Goal: Task Accomplishment & Management: Manage account settings

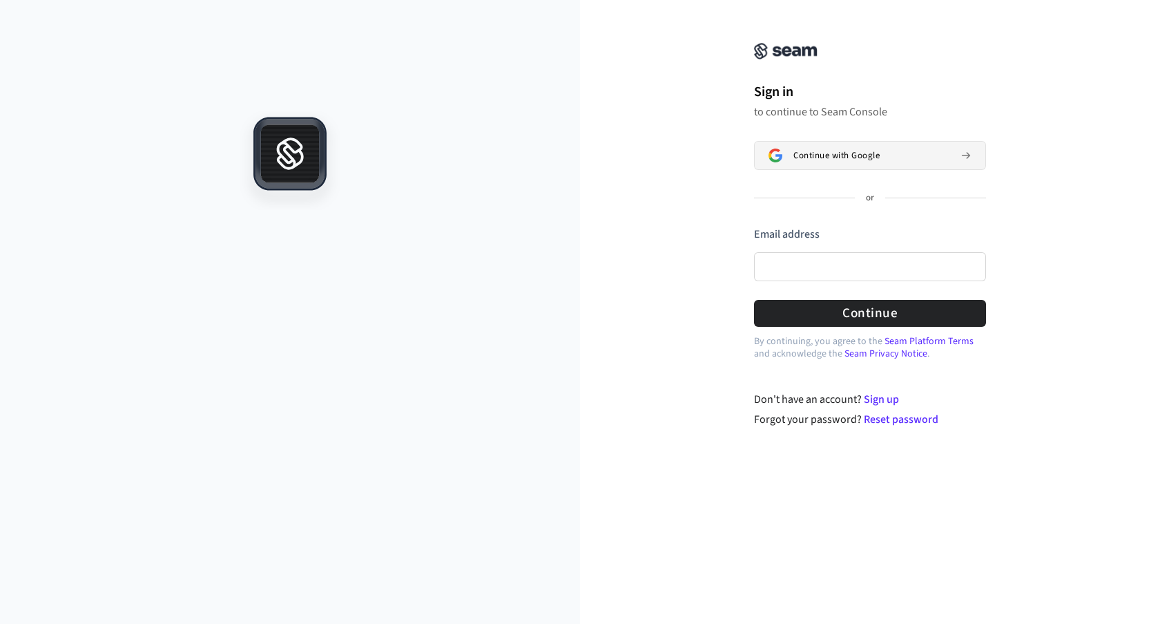
click at [813, 164] on button "Continue with Google" at bounding box center [870, 155] width 232 height 29
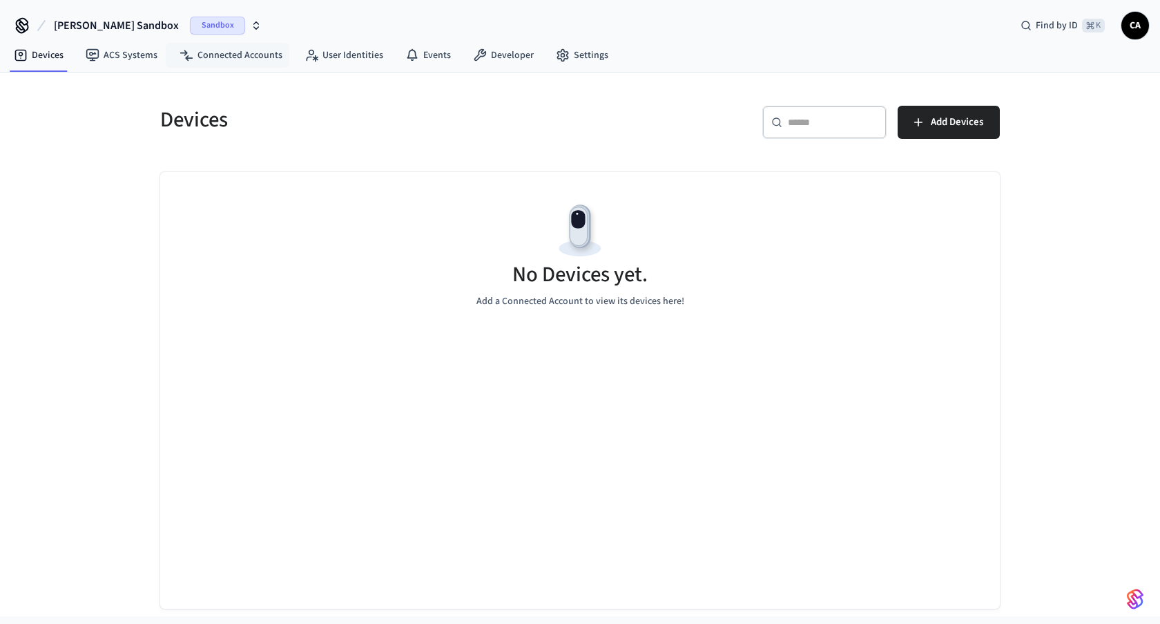
click at [251, 23] on icon "button" at bounding box center [256, 25] width 11 height 11
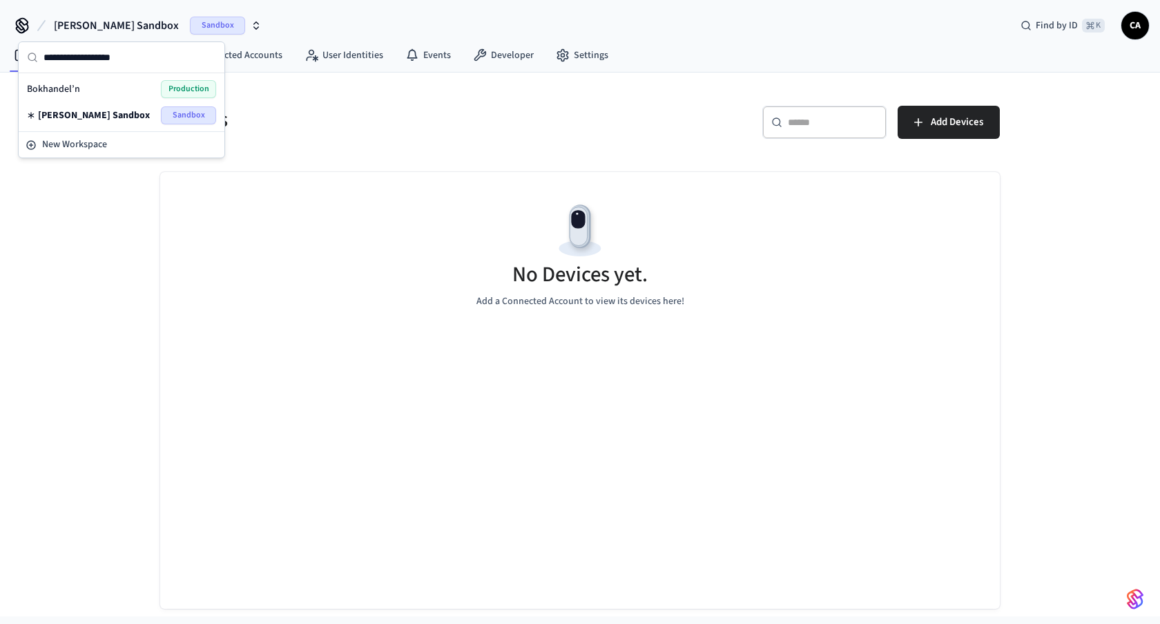
click at [131, 88] on div "Bokhandel’n Production" at bounding box center [121, 89] width 189 height 18
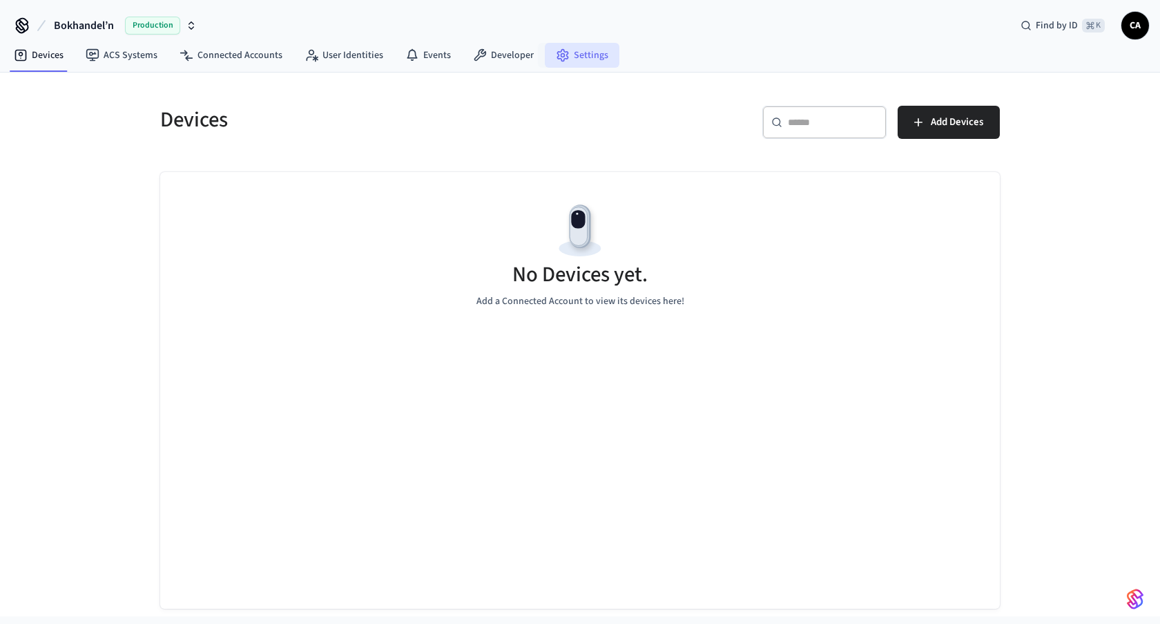
click at [570, 57] on link "Settings" at bounding box center [582, 55] width 75 height 25
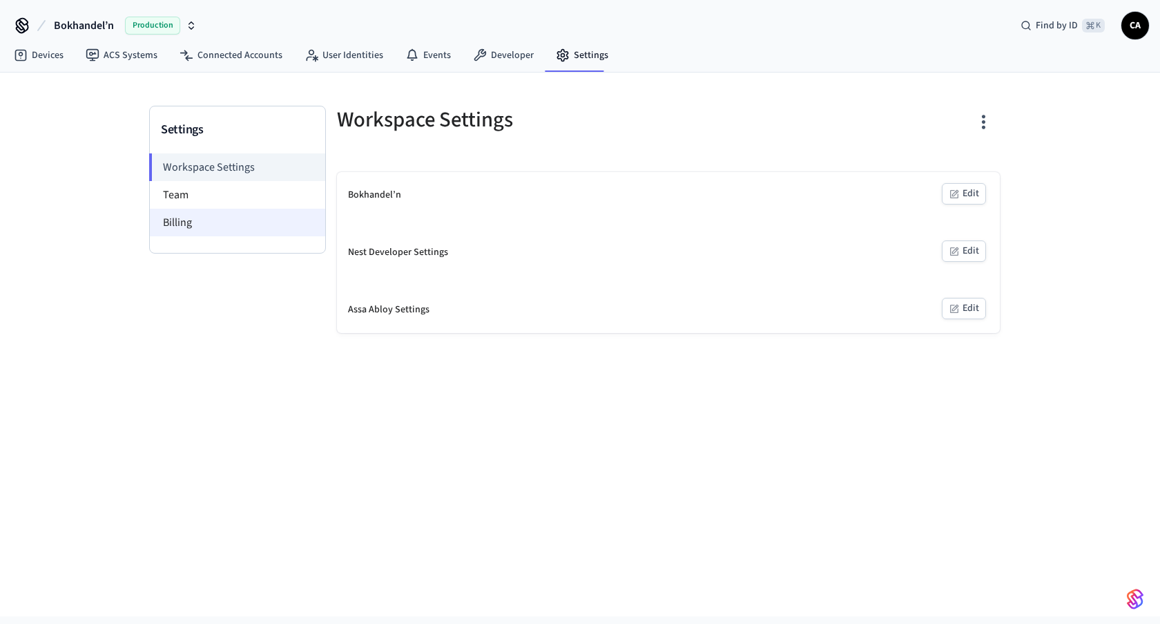
click at [229, 220] on li "Billing" at bounding box center [237, 223] width 175 height 28
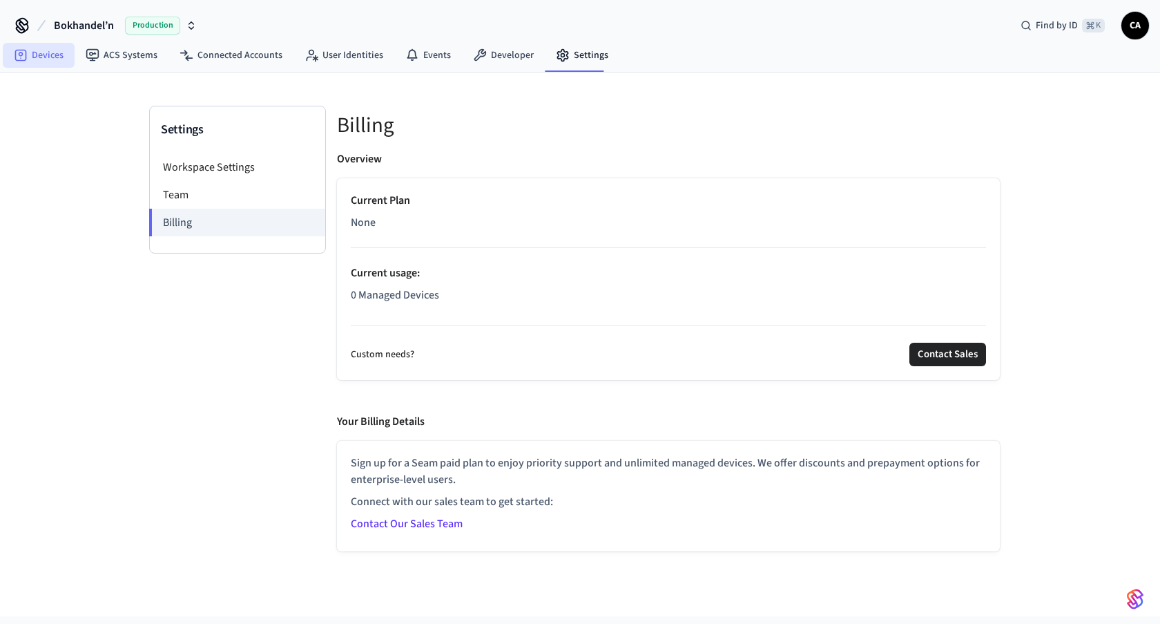
click at [55, 59] on link "Devices" at bounding box center [39, 55] width 72 height 25
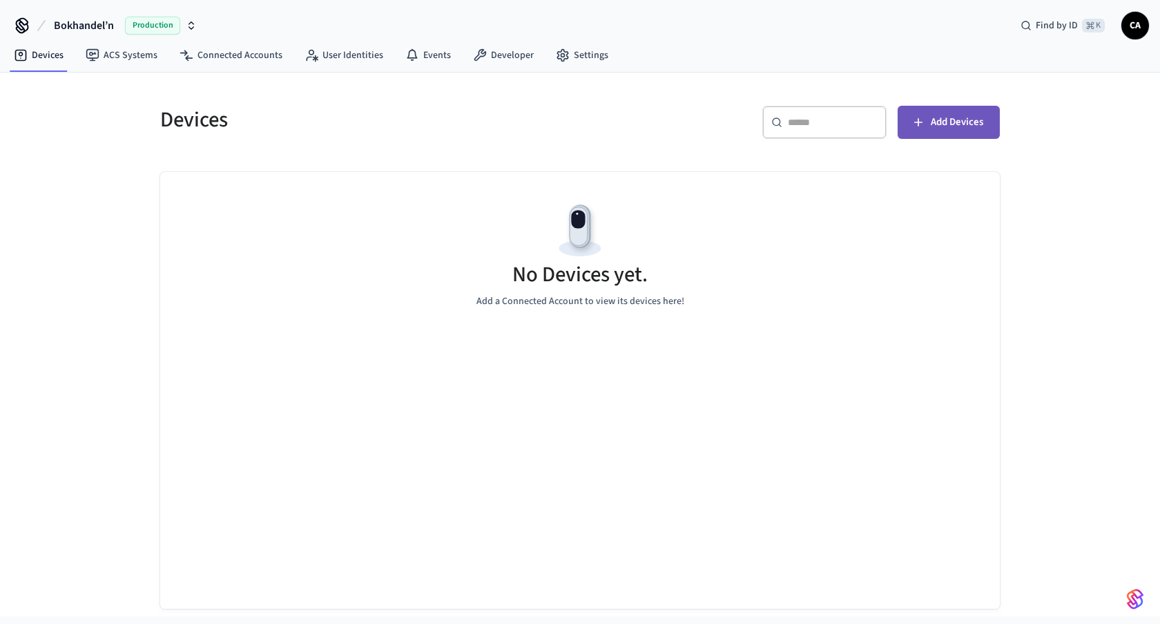
click at [972, 121] on span "Add Devices" at bounding box center [957, 122] width 52 height 18
click at [943, 127] on span "Add Devices" at bounding box center [957, 122] width 52 height 18
click at [144, 24] on span "Production" at bounding box center [152, 26] width 55 height 18
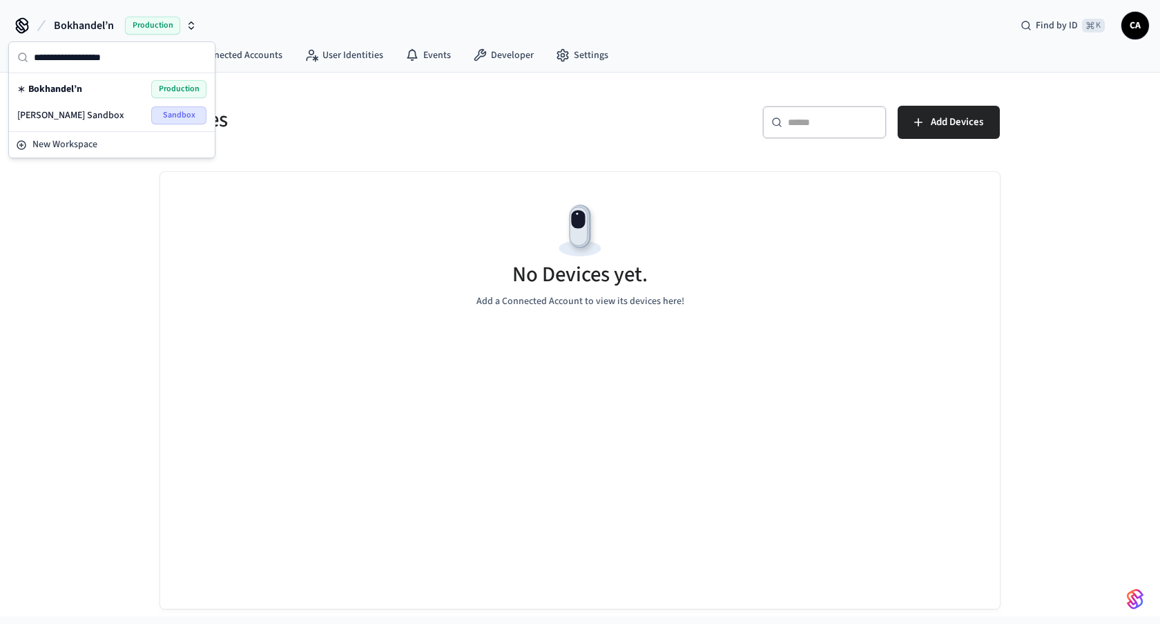
click at [108, 108] on div "[PERSON_NAME] Sandbox Sandbox" at bounding box center [111, 115] width 189 height 18
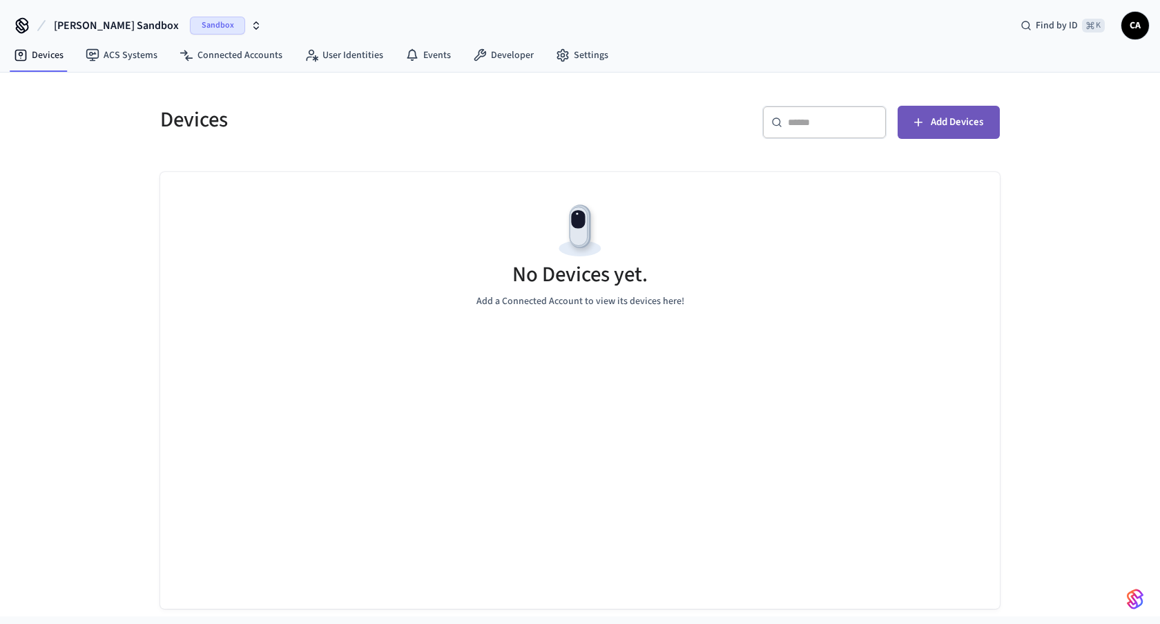
click at [934, 122] on span "Add Devices" at bounding box center [957, 122] width 52 height 18
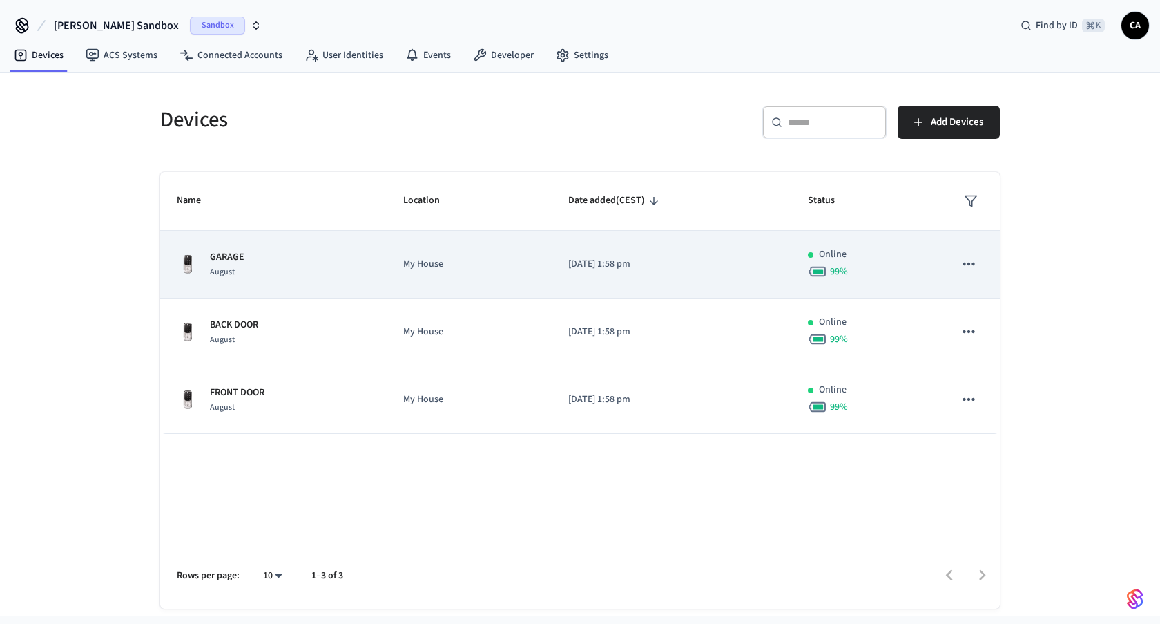
click at [363, 270] on div "GARAGE August" at bounding box center [273, 264] width 193 height 29
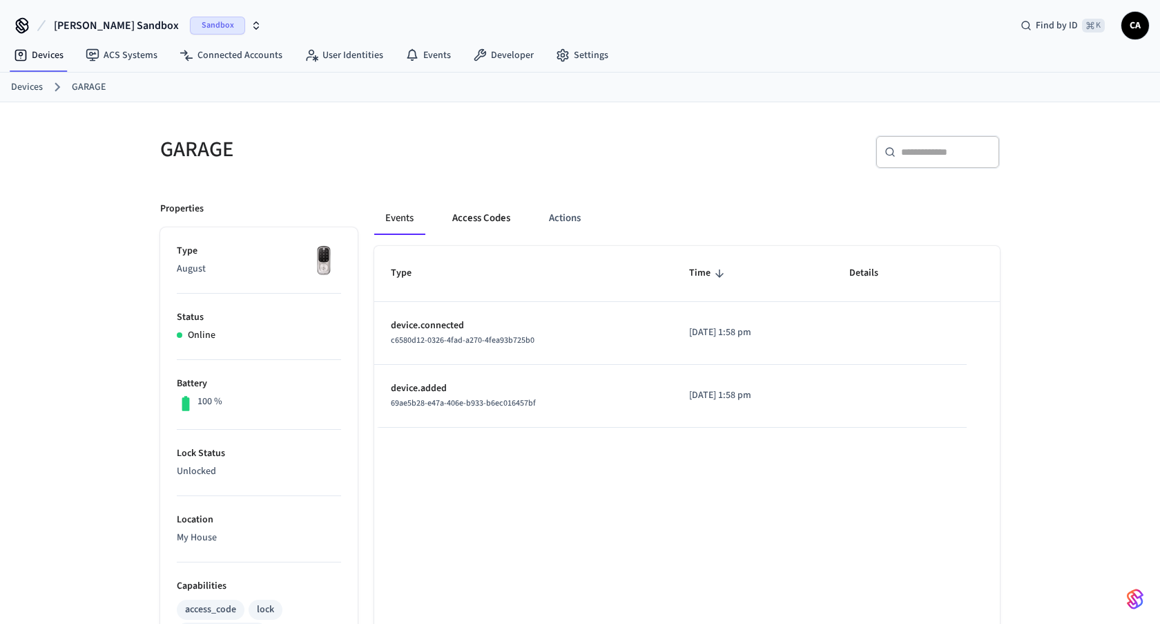
click at [483, 224] on button "Access Codes" at bounding box center [481, 218] width 80 height 33
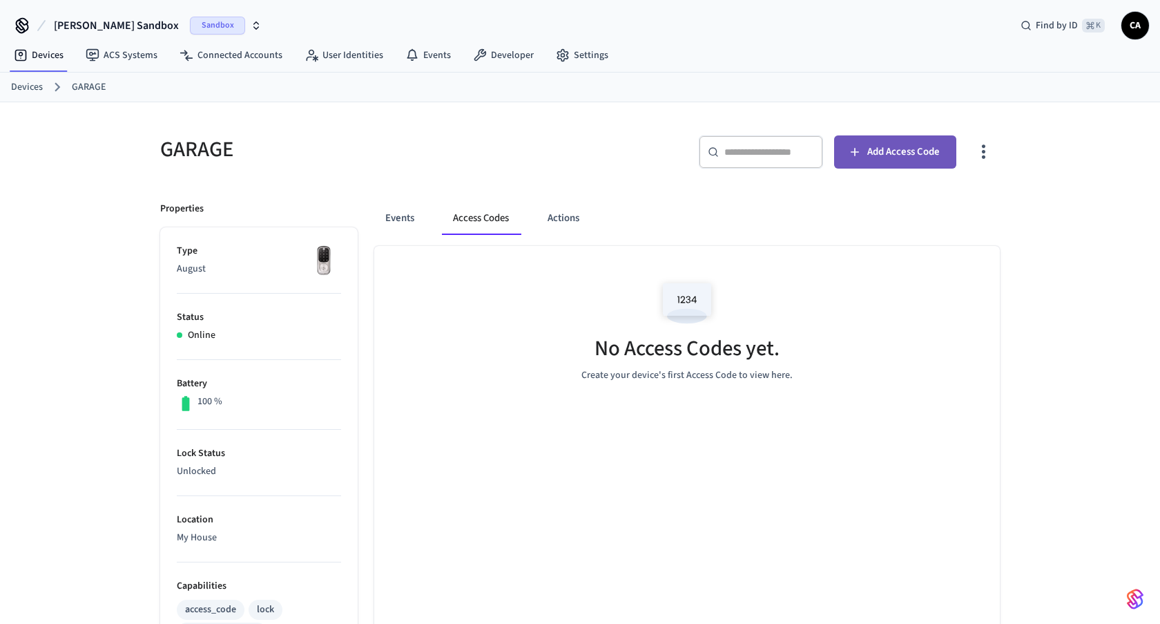
click at [882, 152] on span "Add Access Code" at bounding box center [903, 152] width 73 height 18
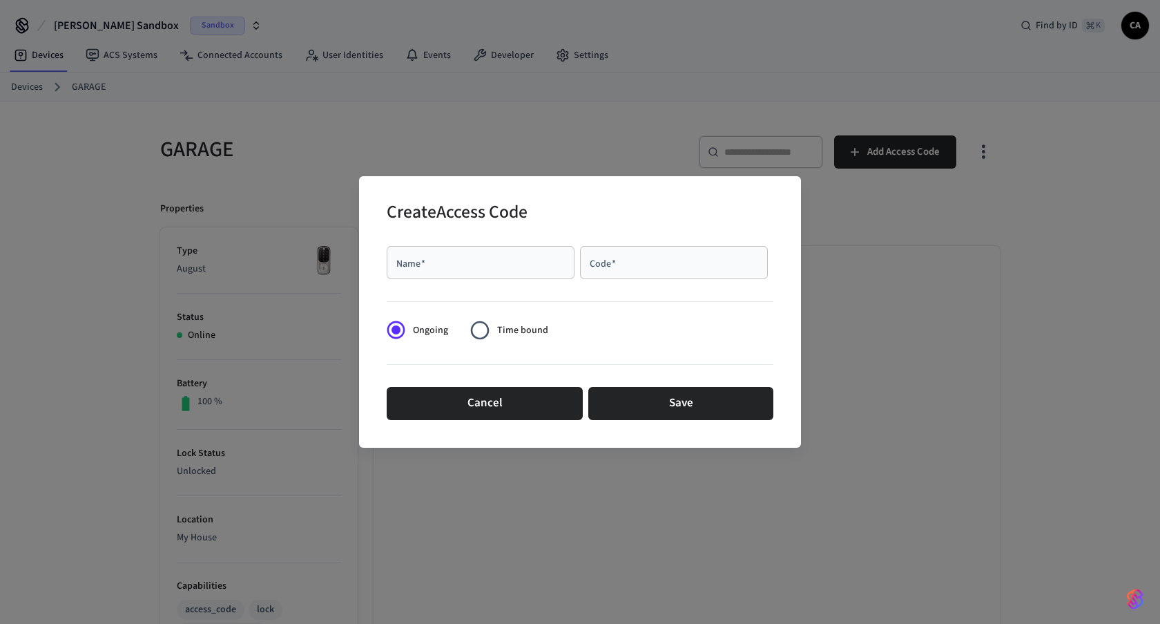
click at [496, 340] on label "Time bound" at bounding box center [505, 330] width 85 height 34
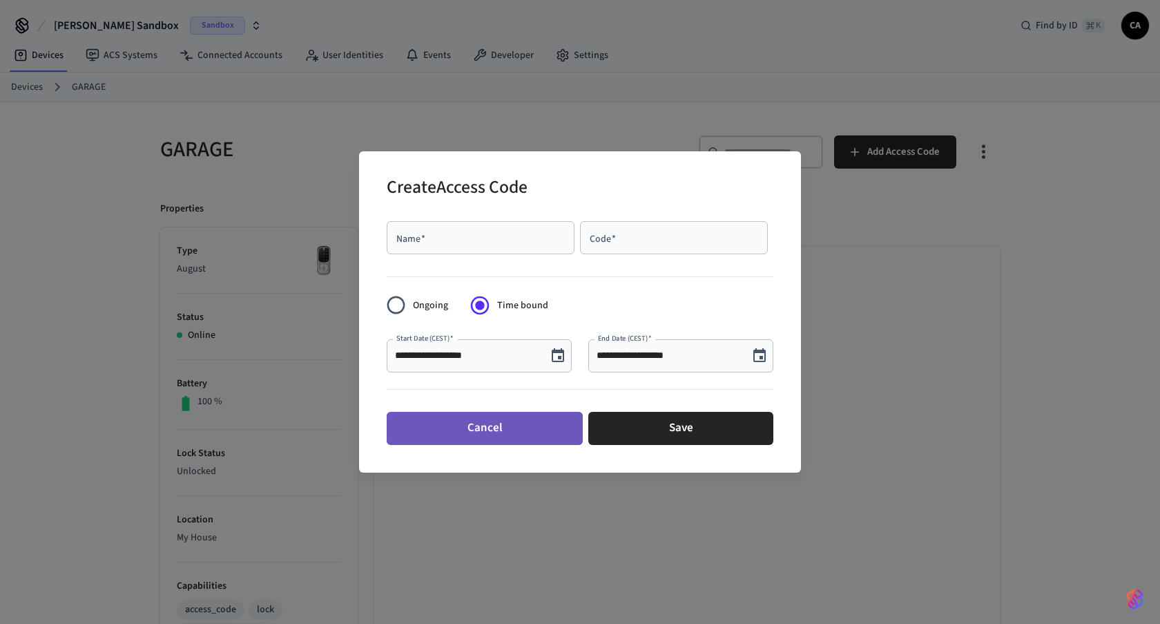
click at [541, 425] on button "Cancel" at bounding box center [485, 428] width 196 height 33
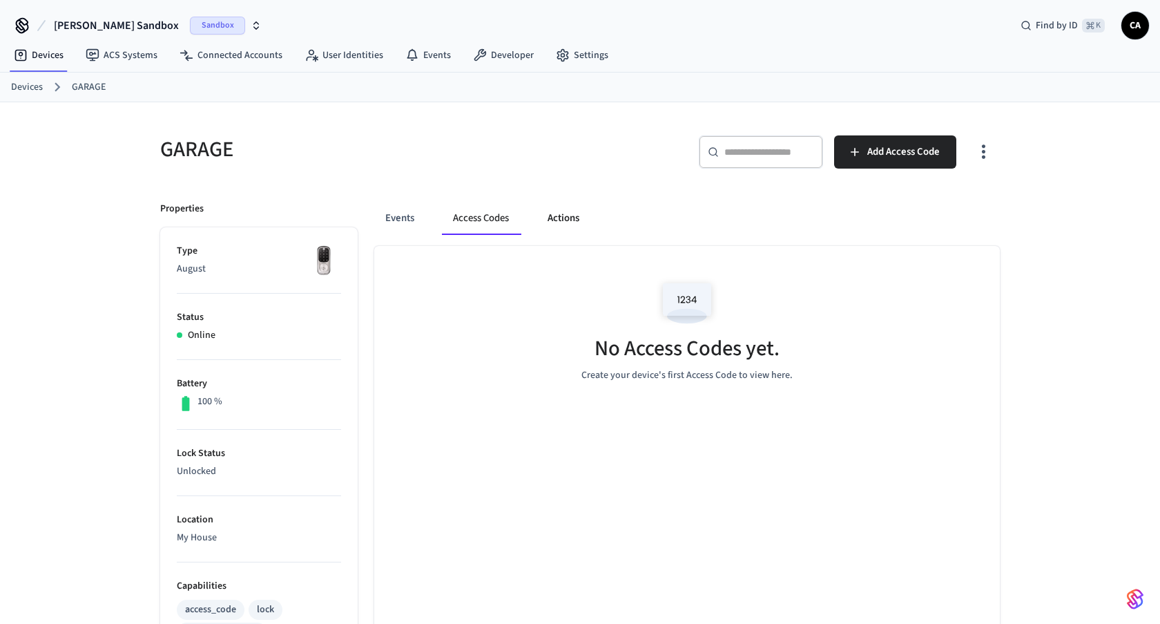
click at [563, 222] on button "Actions" at bounding box center [564, 218] width 54 height 33
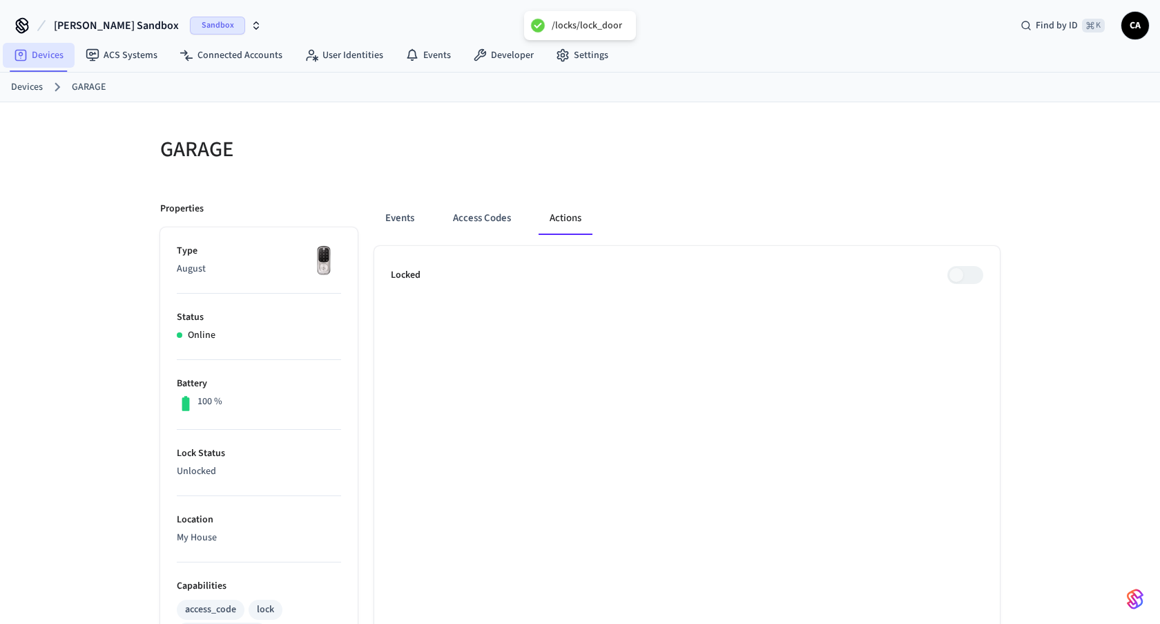
click at [47, 59] on link "Devices" at bounding box center [39, 55] width 72 height 25
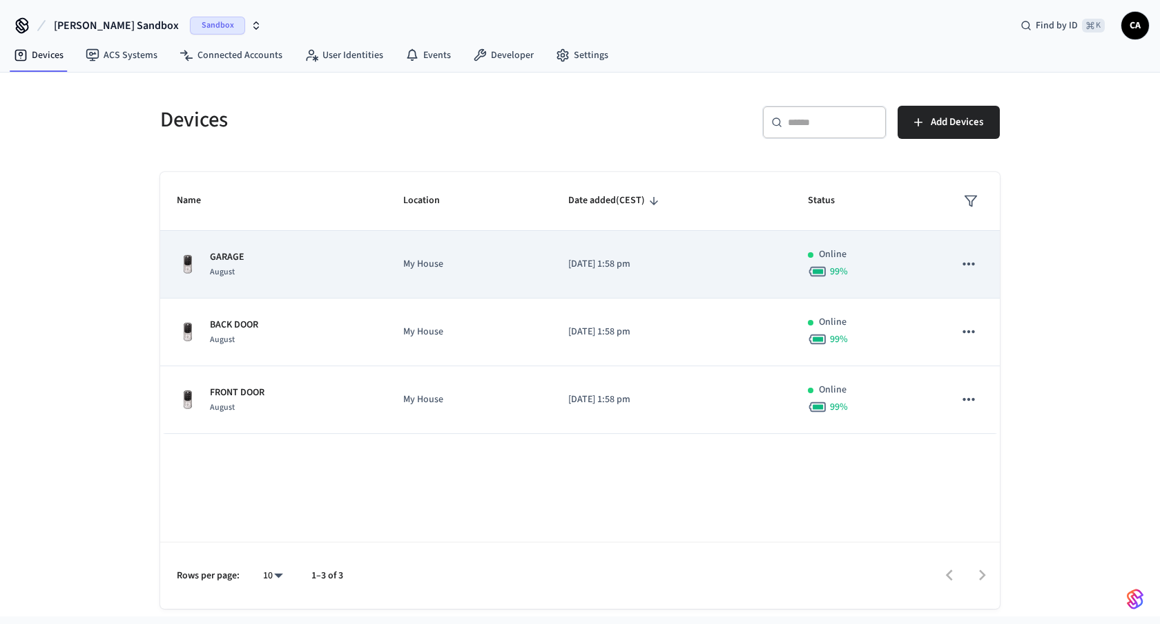
click at [607, 275] on td "[DATE] 1:58 pm" at bounding box center [672, 265] width 240 height 68
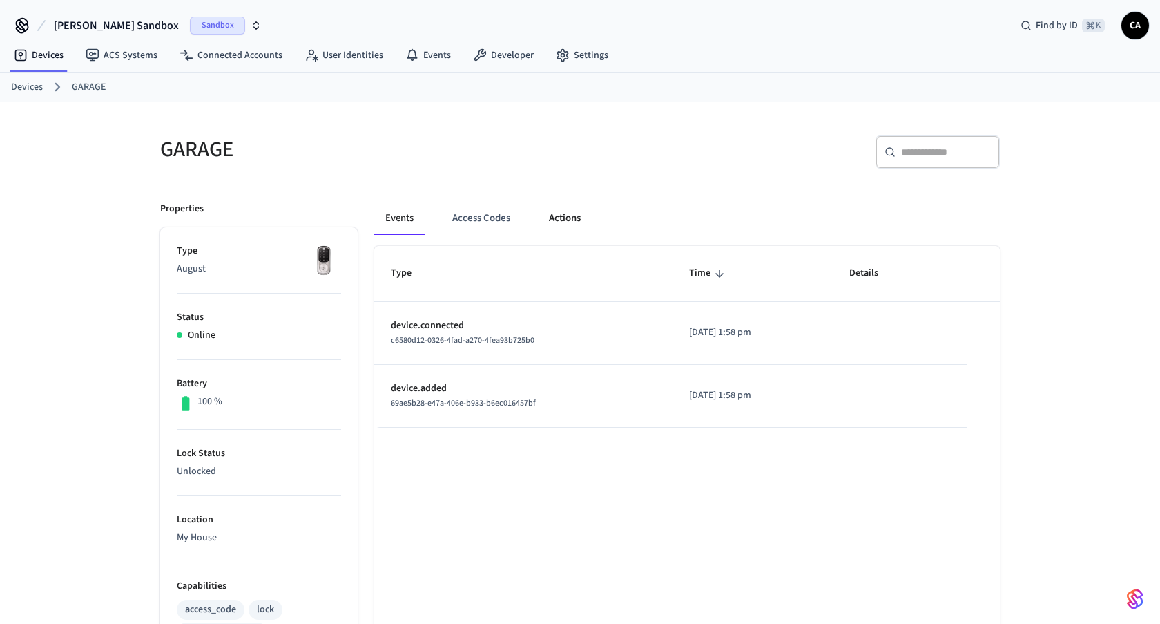
click at [568, 219] on button "Actions" at bounding box center [565, 218] width 54 height 33
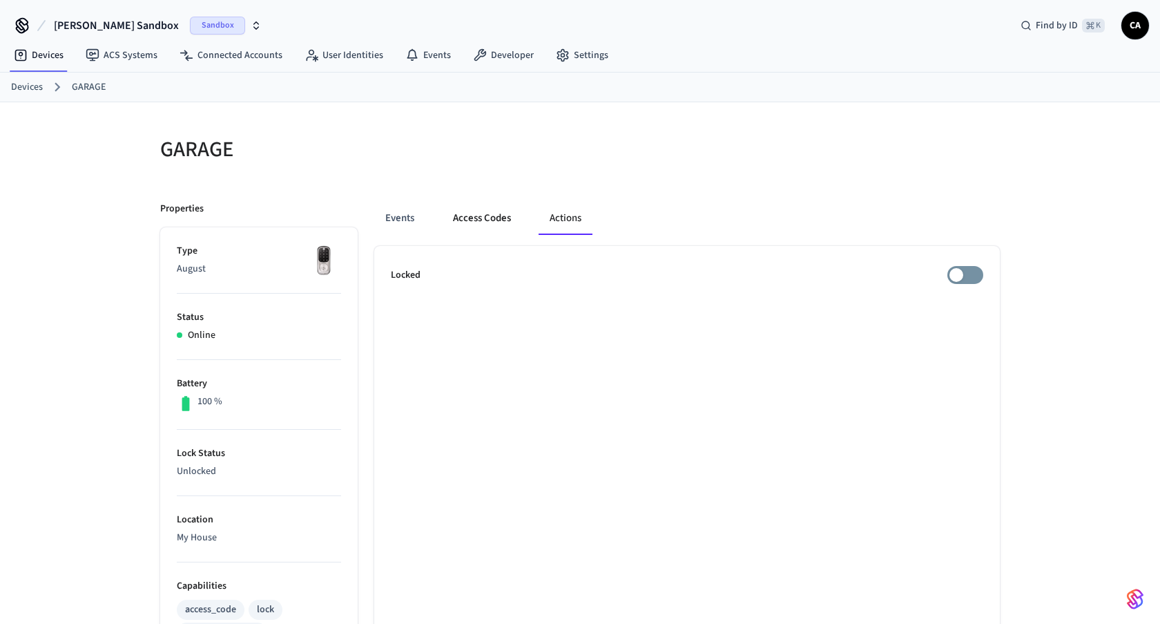
click at [490, 213] on button "Access Codes" at bounding box center [482, 218] width 80 height 33
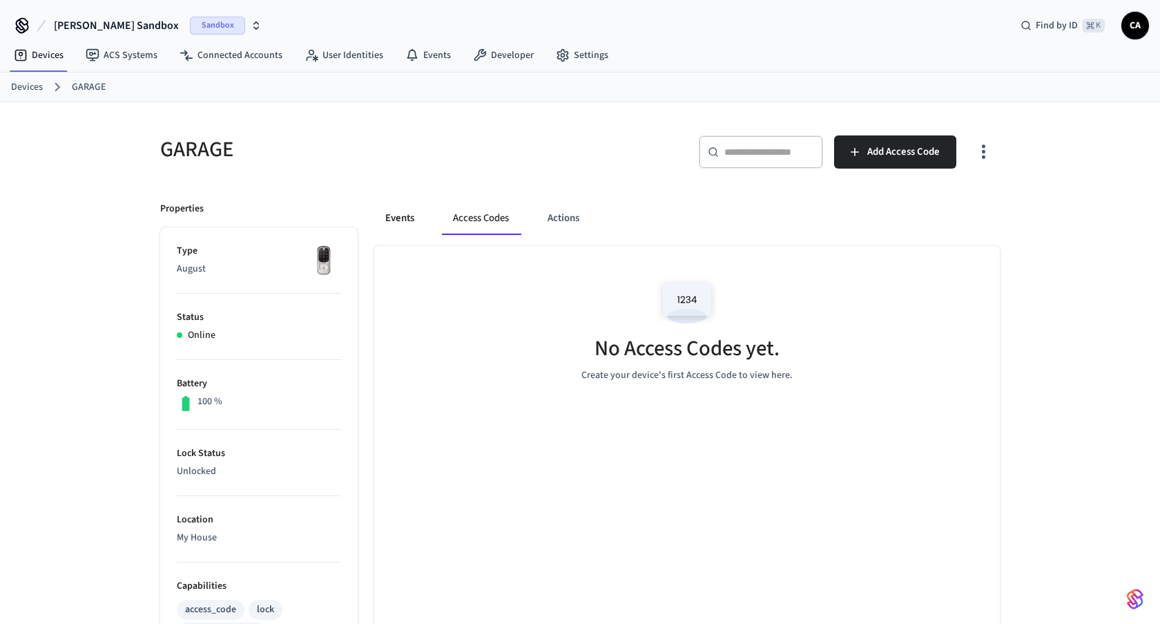
click at [403, 221] on button "Events" at bounding box center [399, 218] width 51 height 33
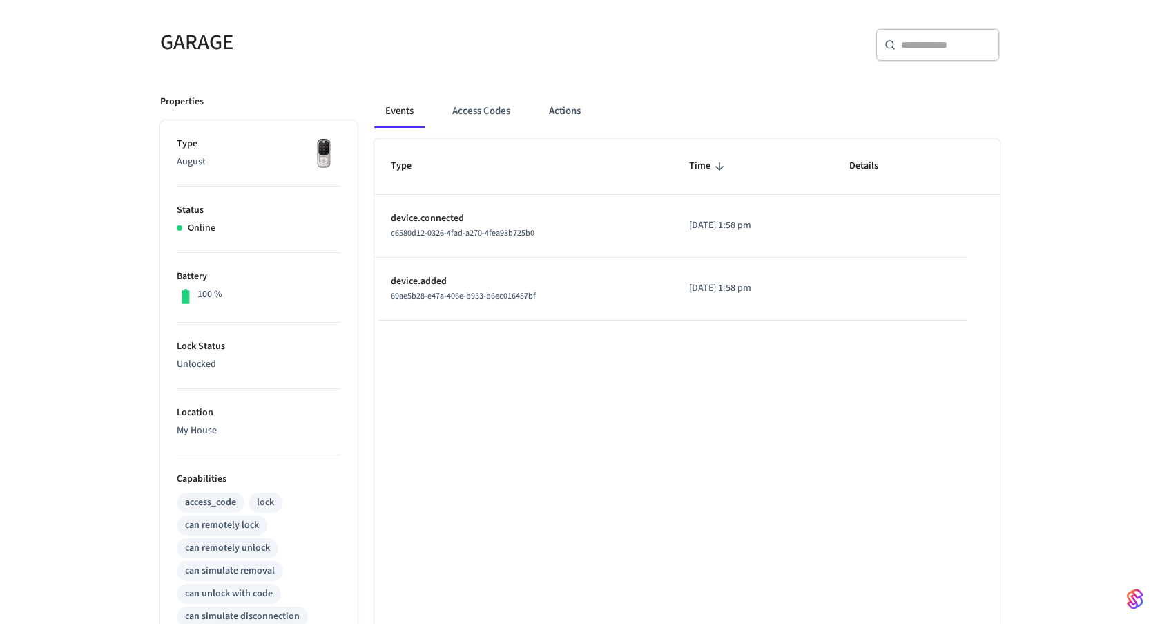
scroll to position [108, 0]
click at [545, 104] on button "Actions" at bounding box center [565, 110] width 54 height 33
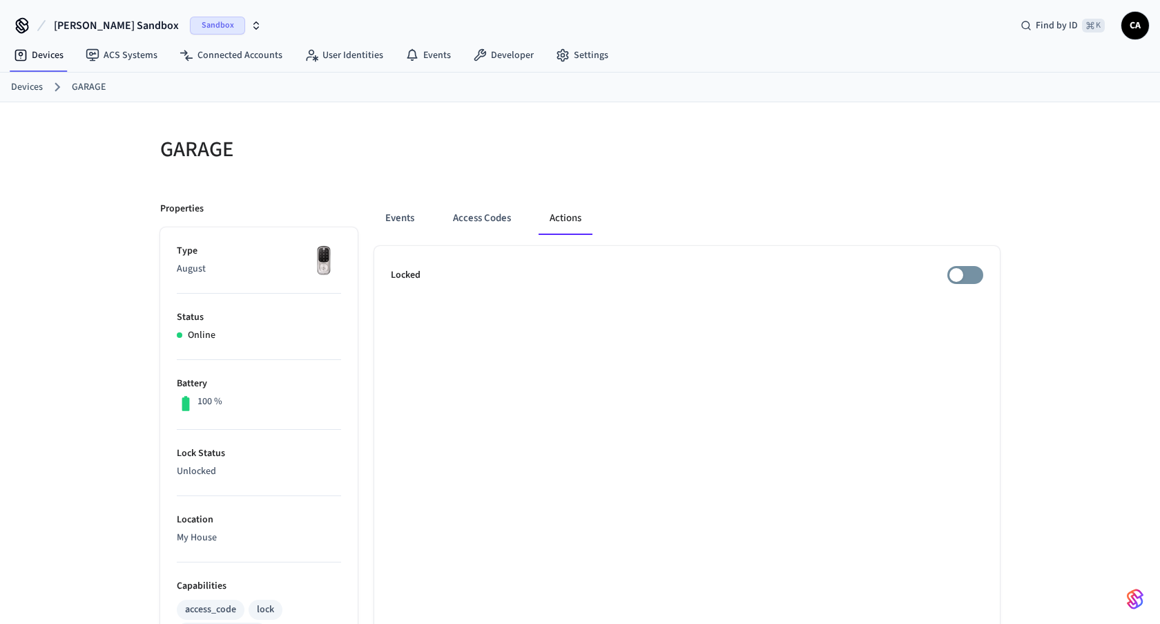
scroll to position [0, 0]
click at [410, 226] on button "Events" at bounding box center [399, 218] width 51 height 33
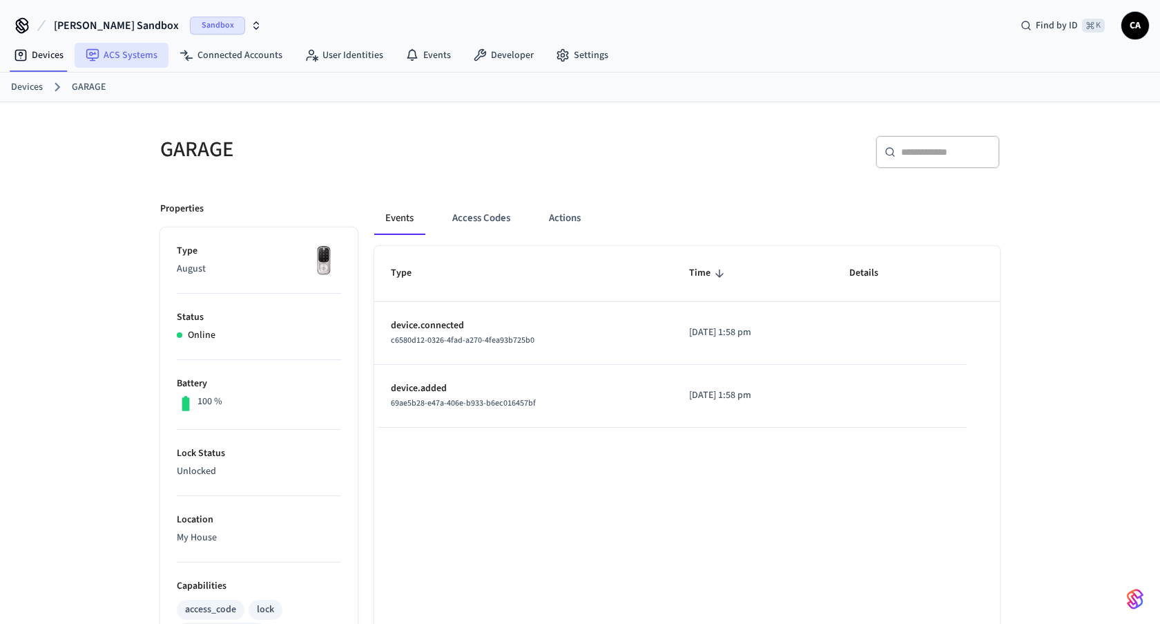
click at [139, 55] on link "ACS Systems" at bounding box center [122, 55] width 94 height 25
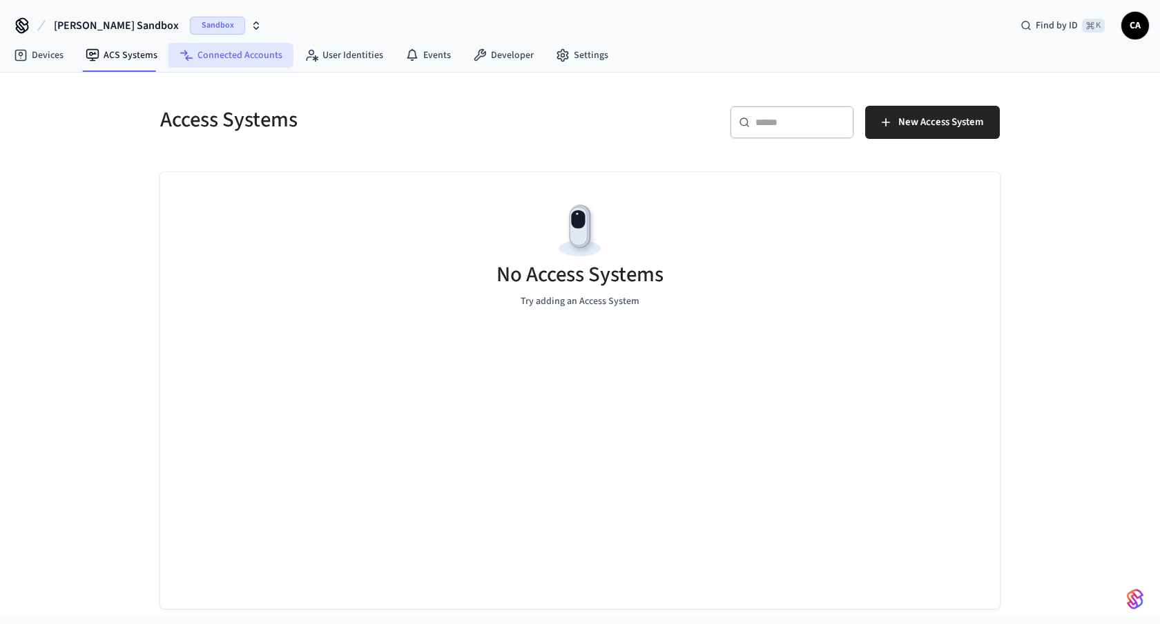
click at [200, 60] on link "Connected Accounts" at bounding box center [230, 55] width 125 height 25
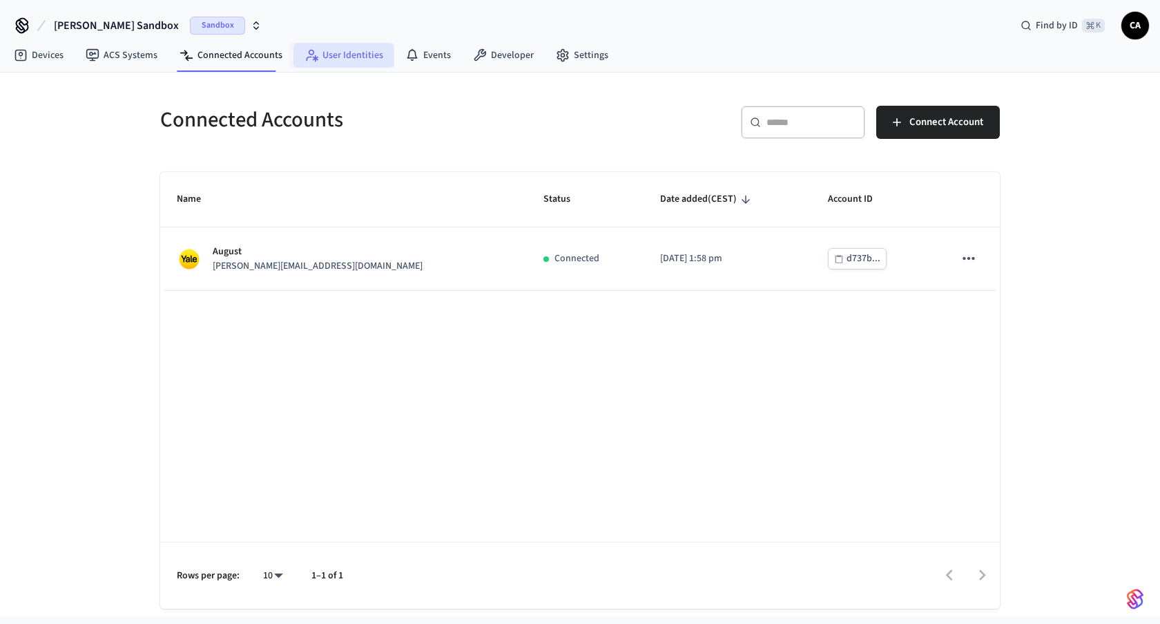
click at [369, 59] on link "User Identities" at bounding box center [343, 55] width 101 height 25
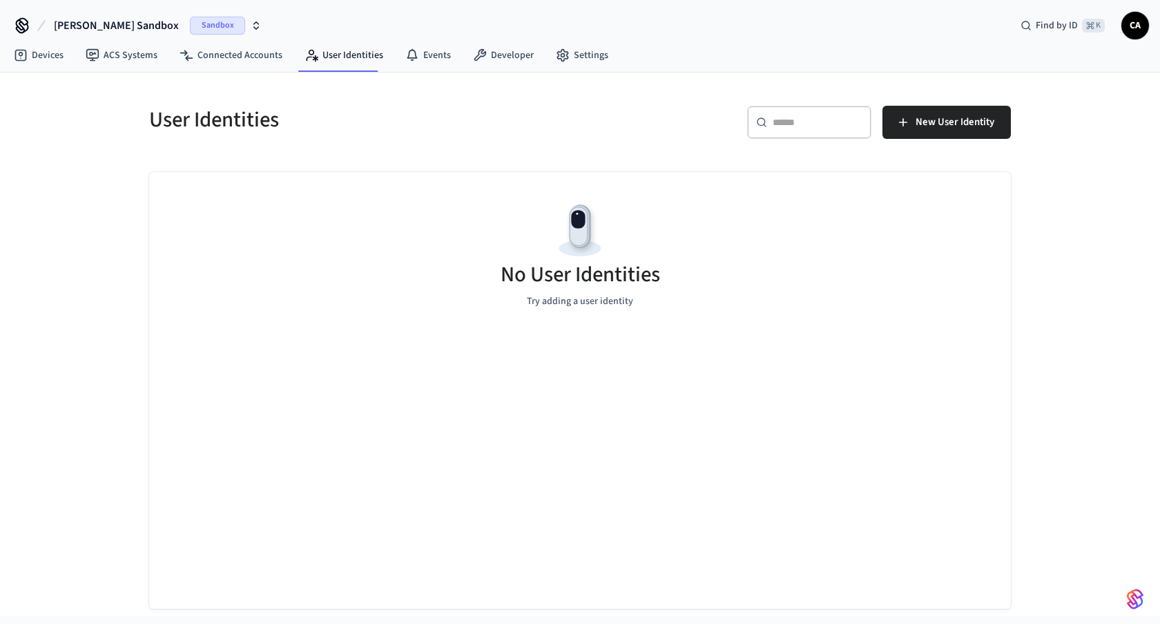
click at [190, 28] on span "Sandbox" at bounding box center [217, 26] width 55 height 18
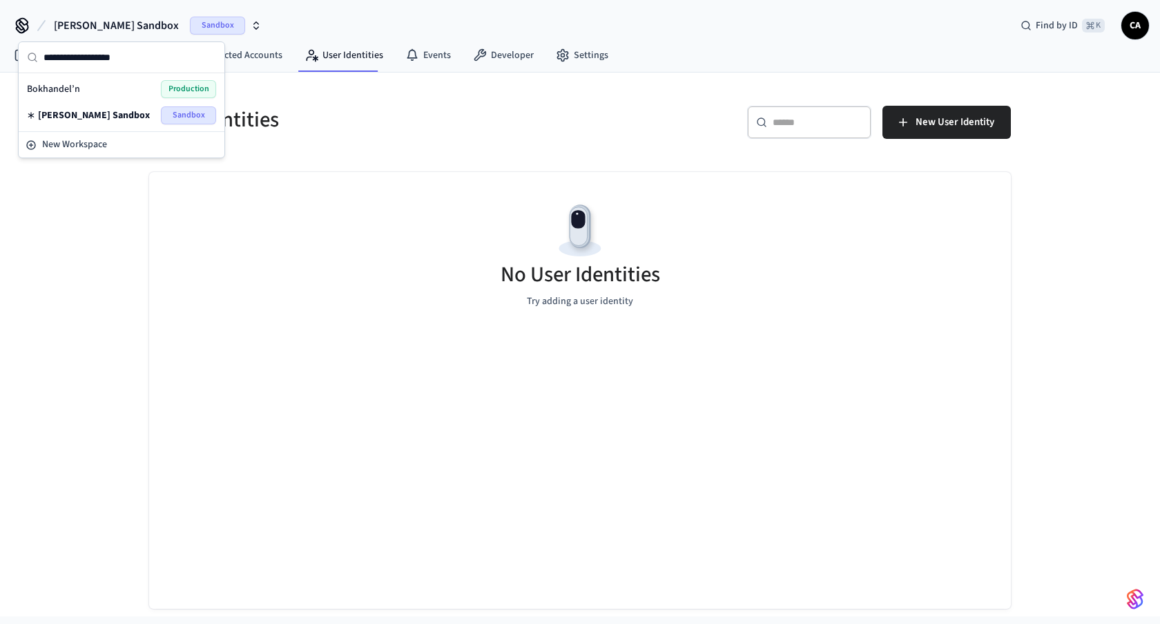
click at [106, 88] on div "Bokhandel’n Production" at bounding box center [121, 89] width 189 height 18
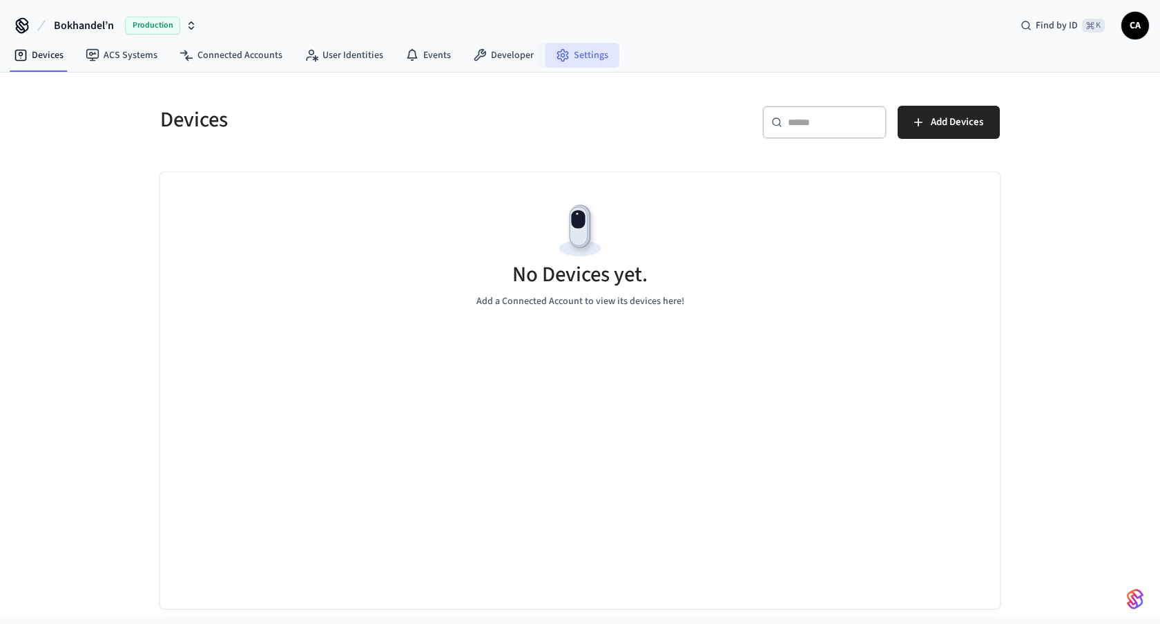
click at [557, 51] on icon at bounding box center [562, 56] width 10 height 12
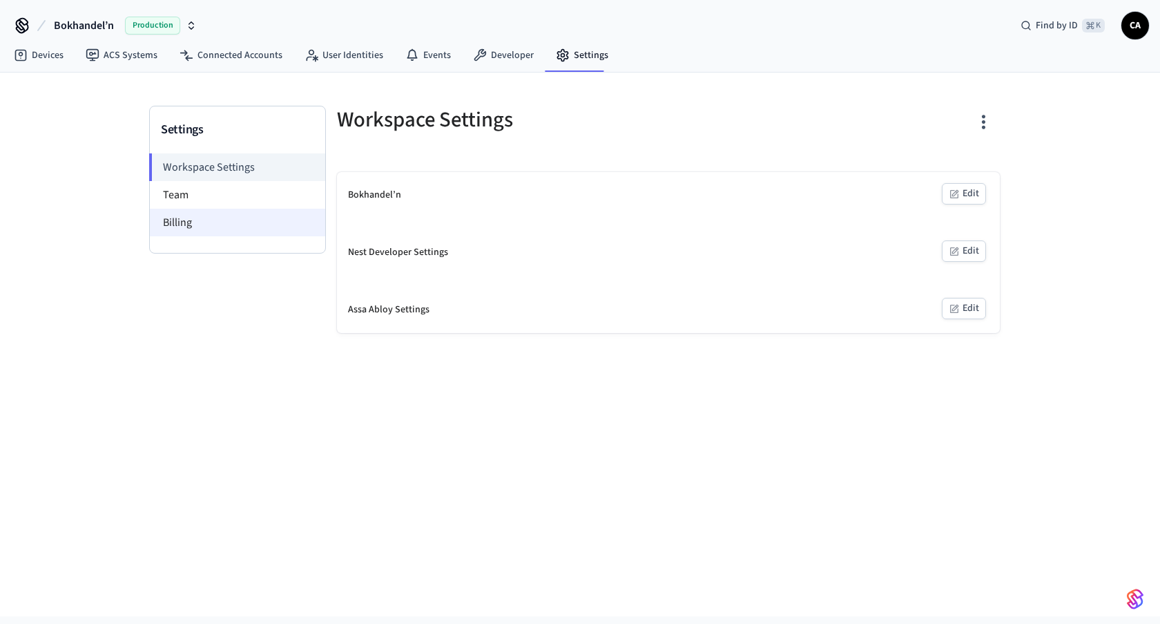
click at [253, 220] on li "Billing" at bounding box center [237, 223] width 175 height 28
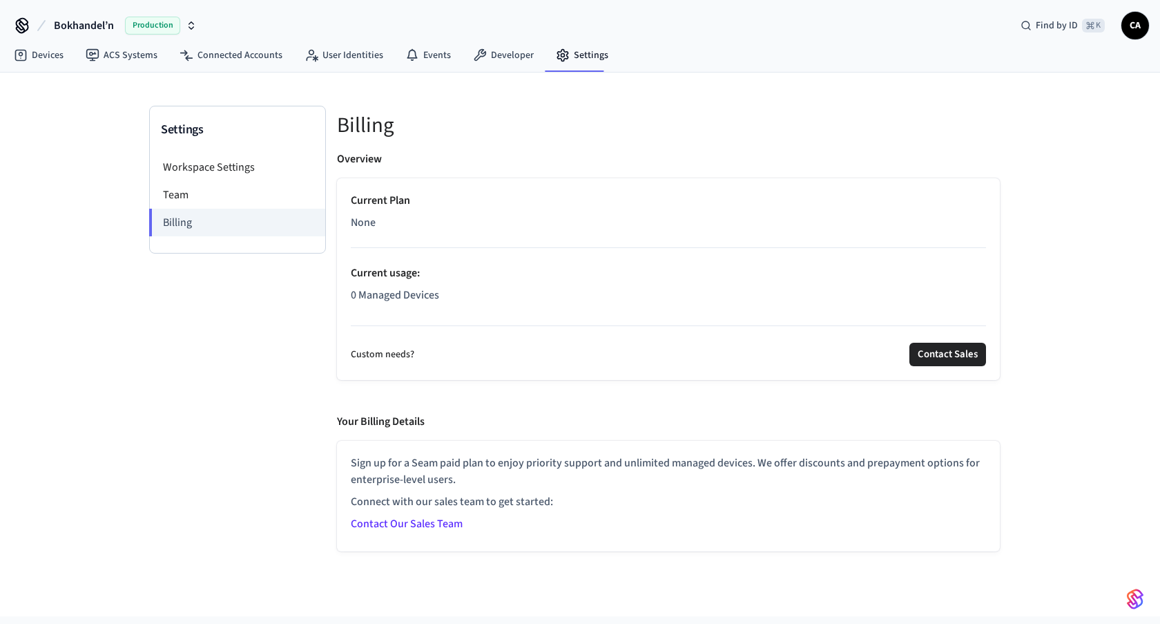
click at [546, 228] on p "None" at bounding box center [668, 222] width 635 height 17
